Goal: Information Seeking & Learning: Learn about a topic

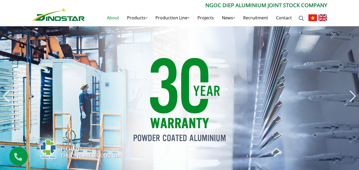
click at [112, 18] on link "About" at bounding box center [113, 17] width 20 height 17
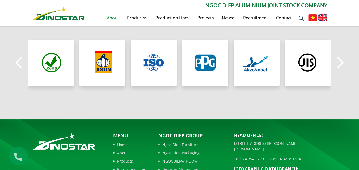
scroll to position [529, 0]
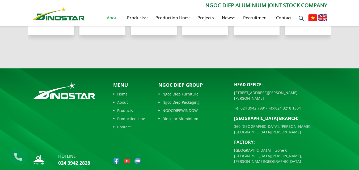
drag, startPoint x: 233, startPoint y: 97, endPoint x: 266, endPoint y: 98, distance: 33.5
click at [266, 98] on div "Head Office: 35 Hai Ba Trung Street, Cua Nam Ward, Hanoi City Tel: 024 3942 799…" at bounding box center [280, 125] width 101 height 87
copy p "Tel: 024 3942 7991"
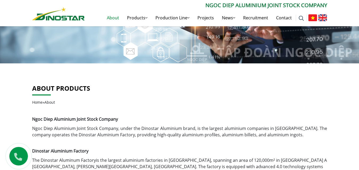
scroll to position [0, 0]
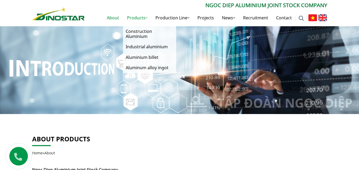
click at [140, 19] on link "Products" at bounding box center [137, 17] width 28 height 17
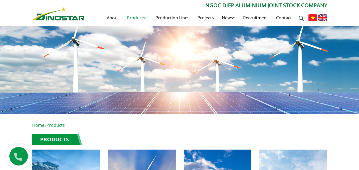
click at [134, 125] on p "Home » Products" at bounding box center [179, 125] width 295 height 6
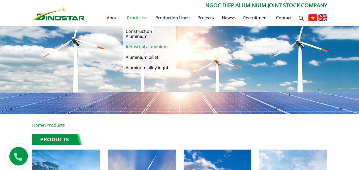
click at [142, 46] on link "Industrial aluminium" at bounding box center [149, 47] width 53 height 10
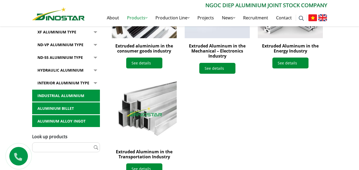
scroll to position [239, 0]
